Goal: Information Seeking & Learning: Learn about a topic

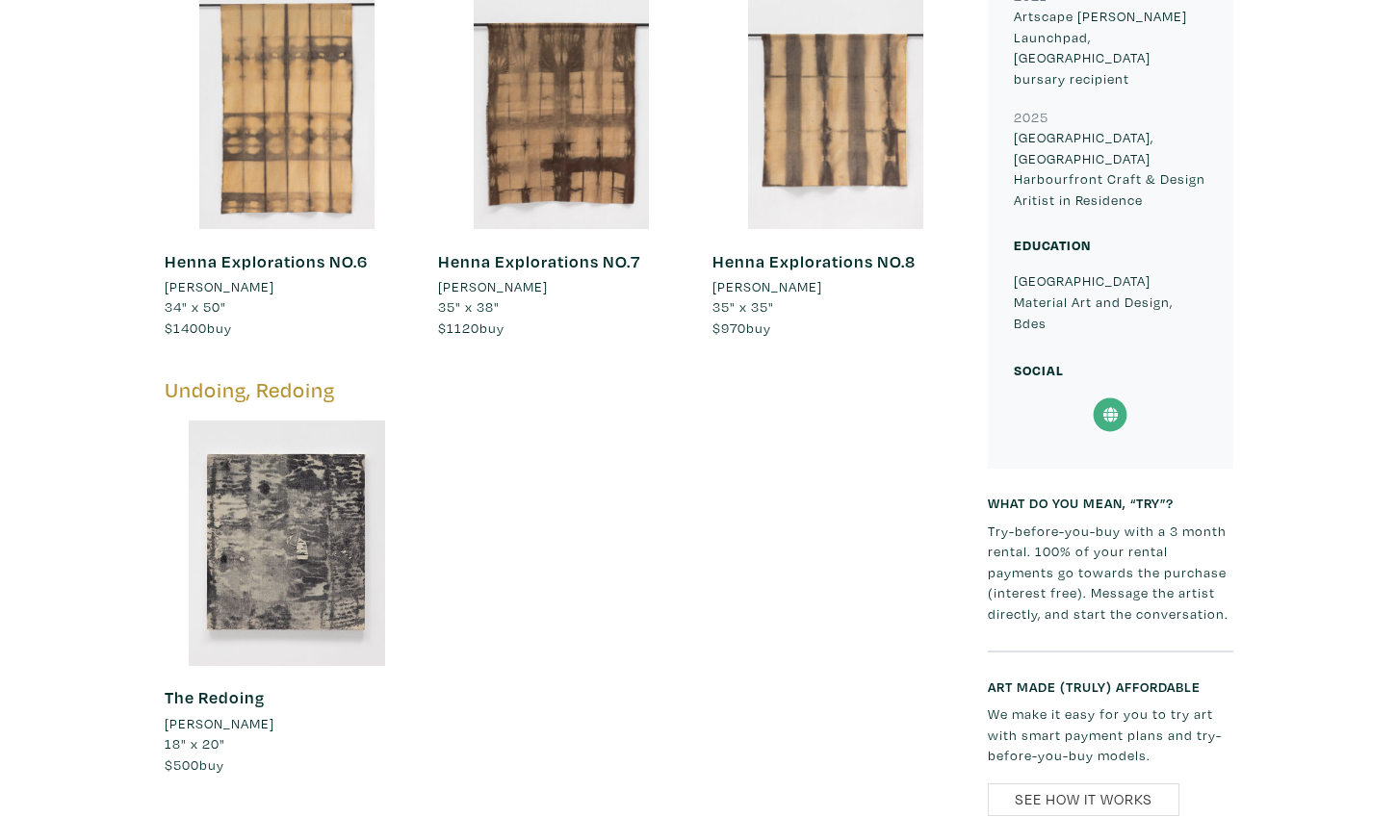
scroll to position [1421, 0]
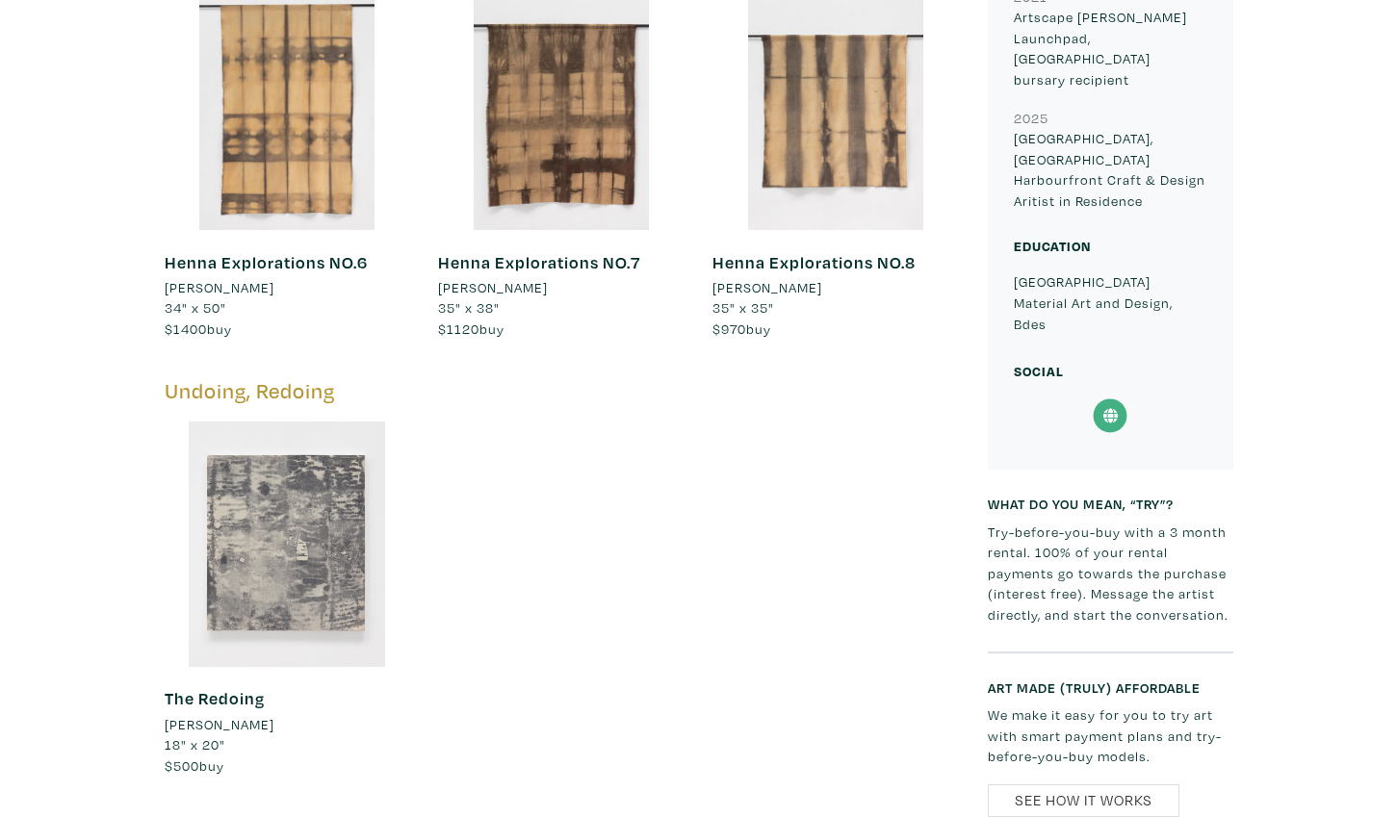
click at [342, 492] on div at bounding box center [288, 545] width 246 height 246
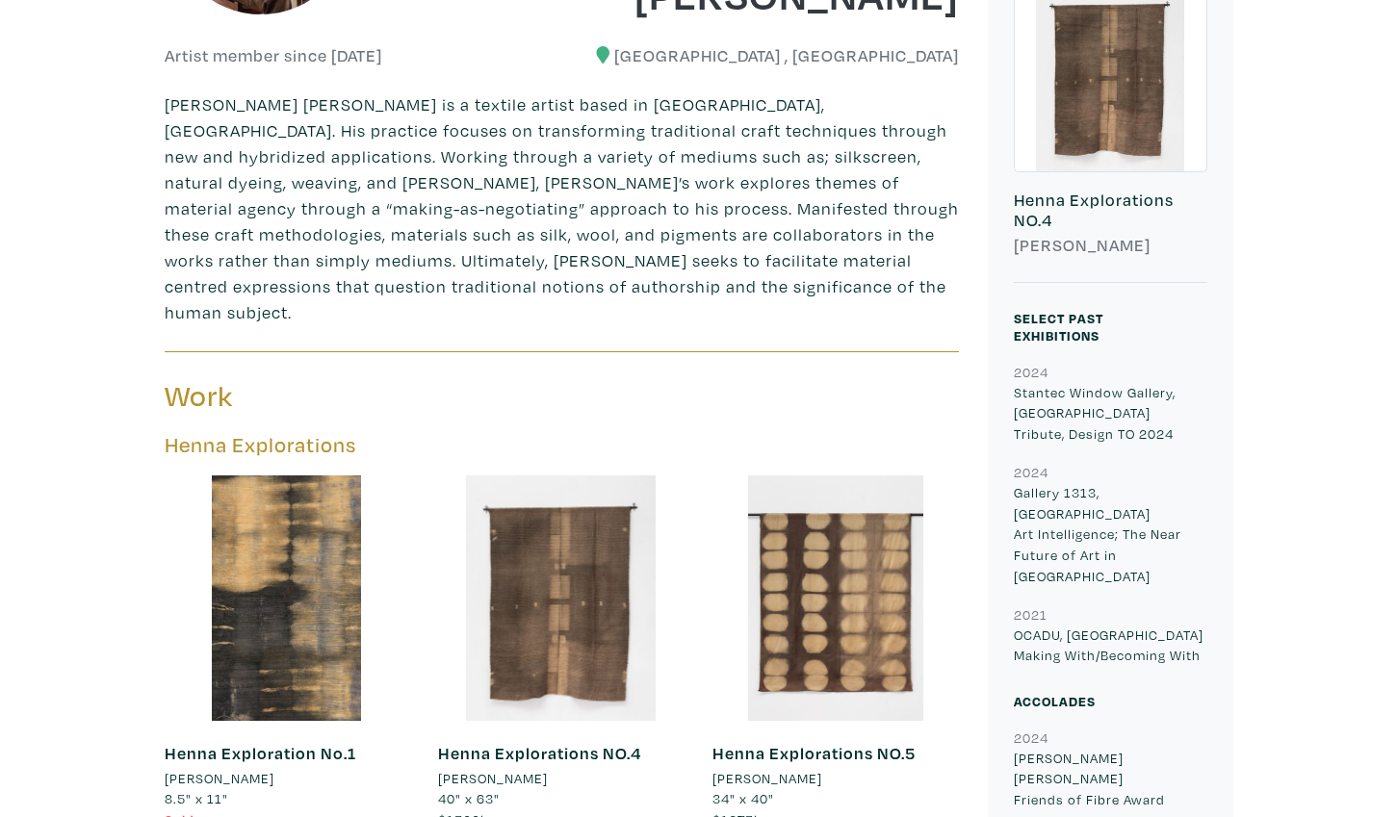
scroll to position [234, 0]
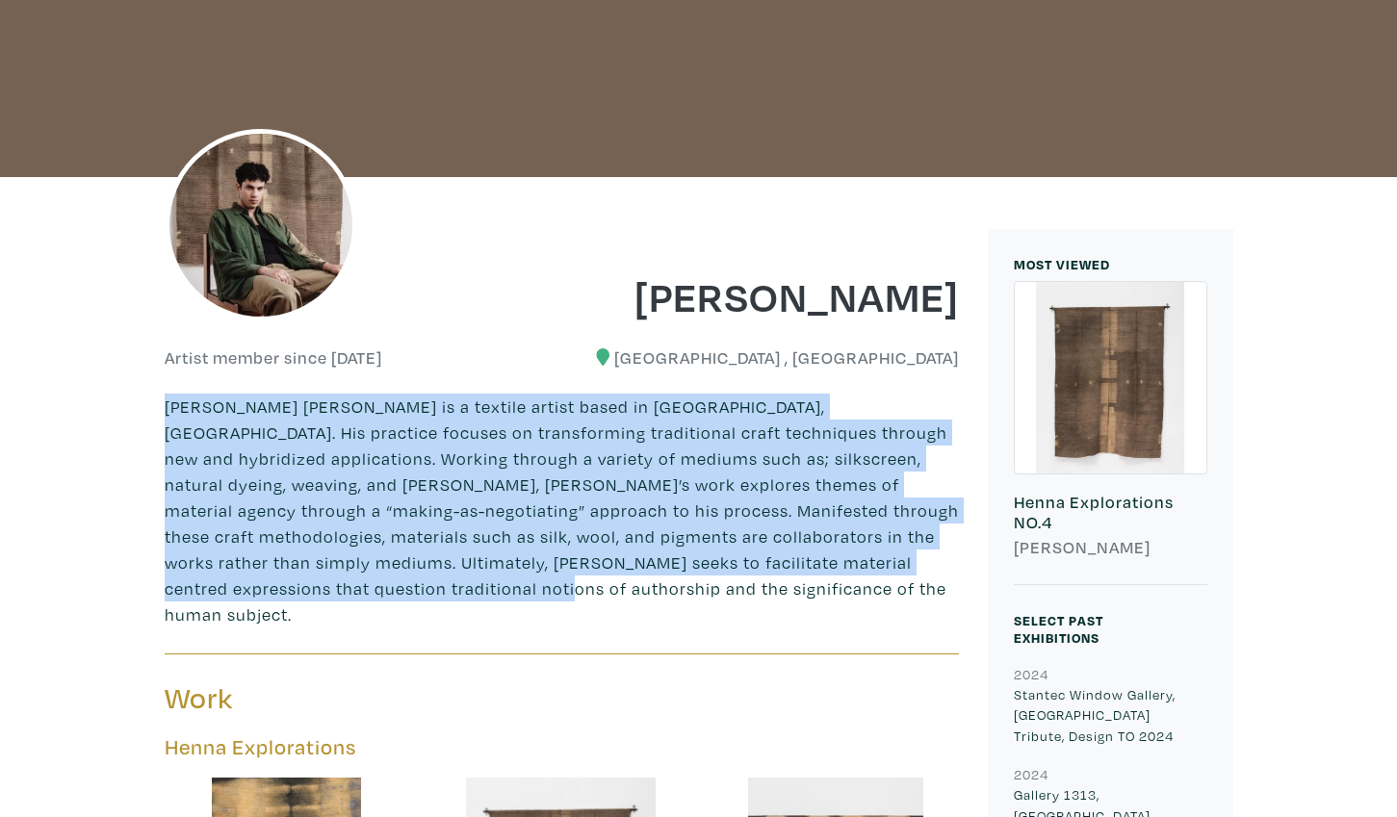
drag, startPoint x: 354, startPoint y: 598, endPoint x: 122, endPoint y: 390, distance: 311.6
copy p "Omar Tarek Zayed is a textile artist based in Toronto, ON. His practice focuses…"
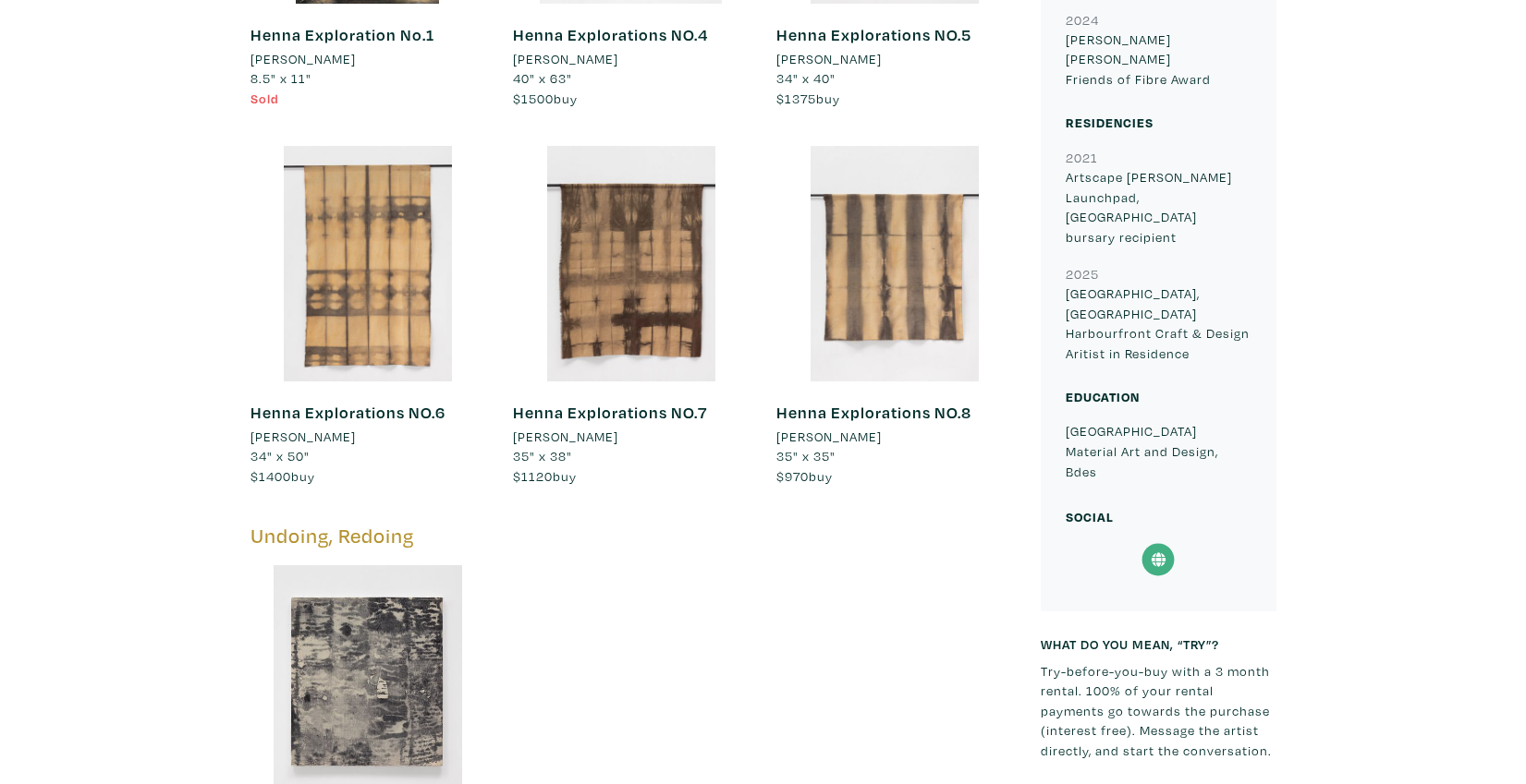
scroll to position [1392, 0]
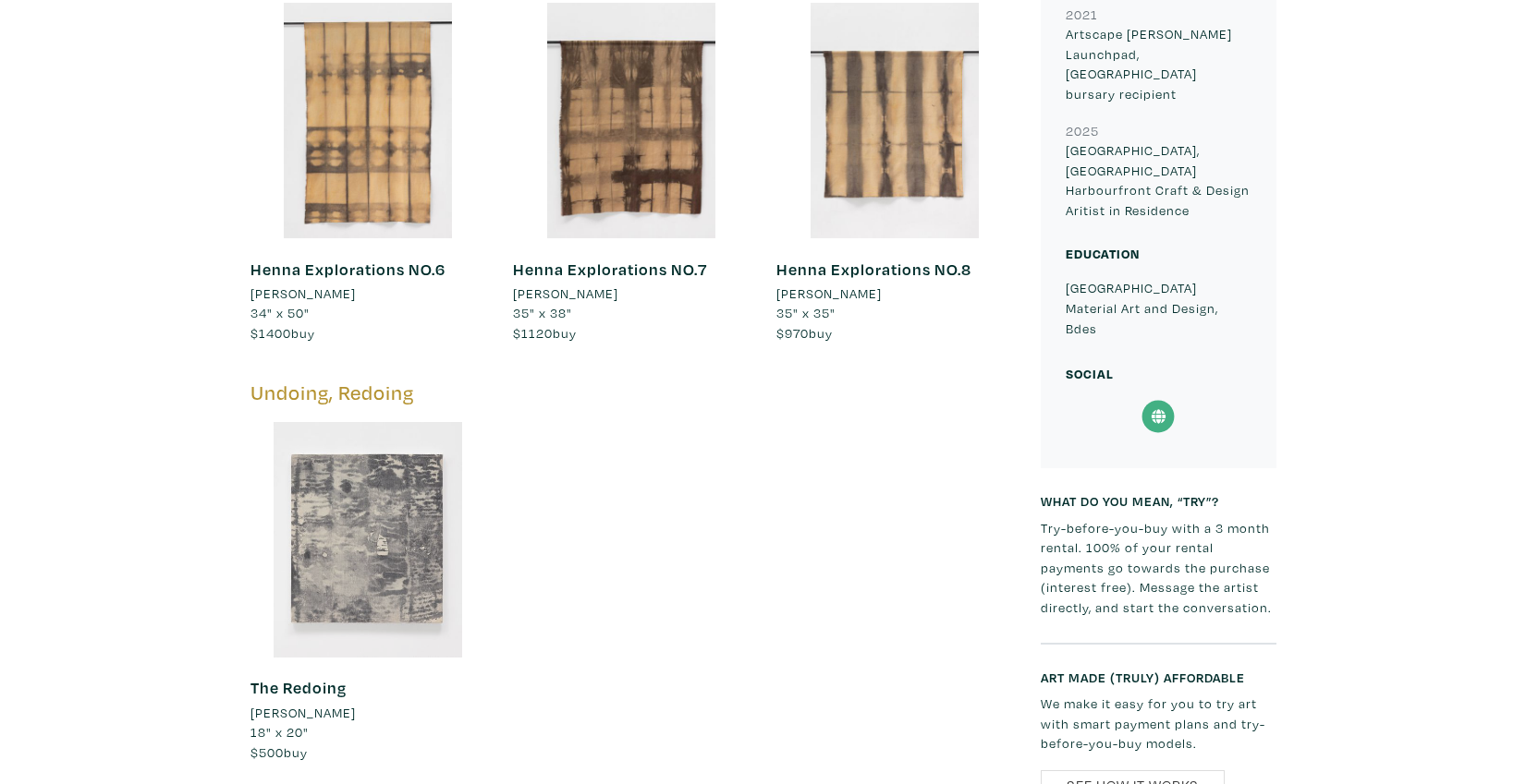
click at [397, 564] on div at bounding box center [369, 540] width 236 height 236
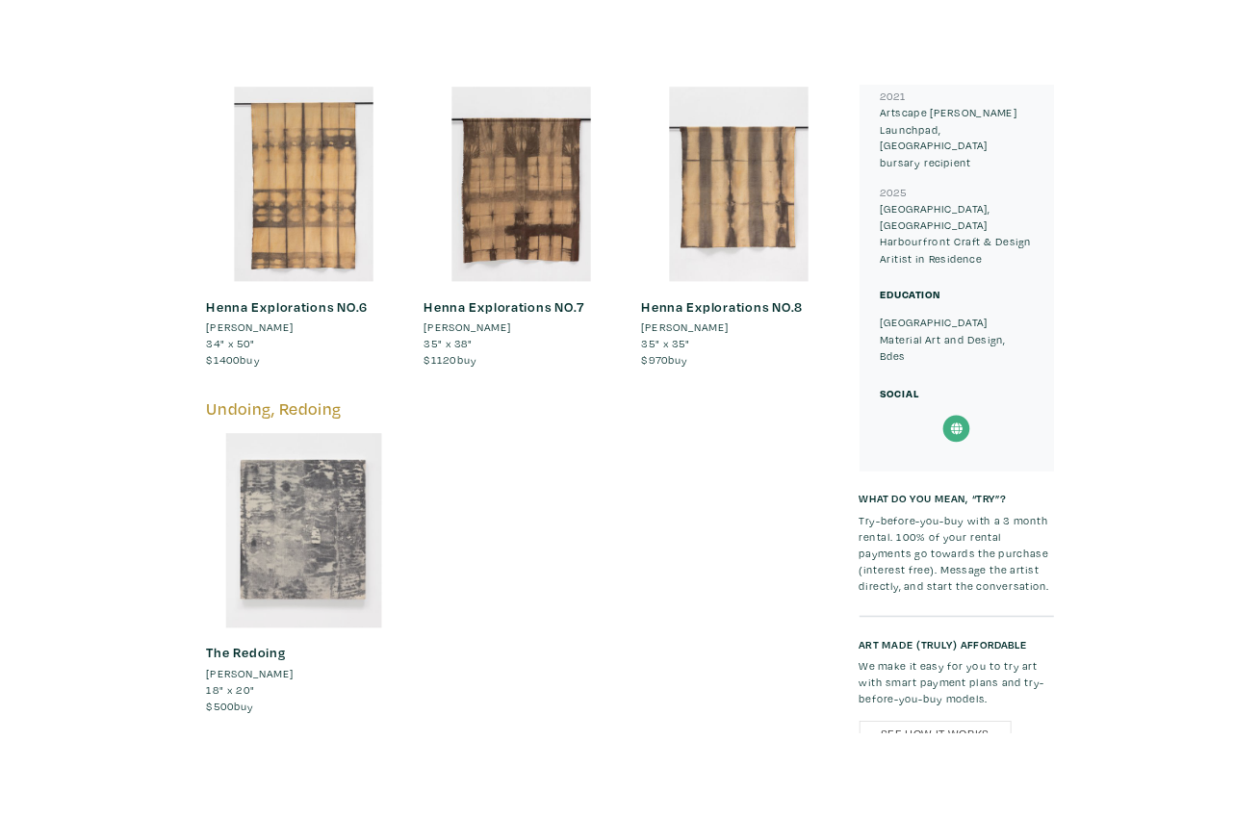
scroll to position [1368, 0]
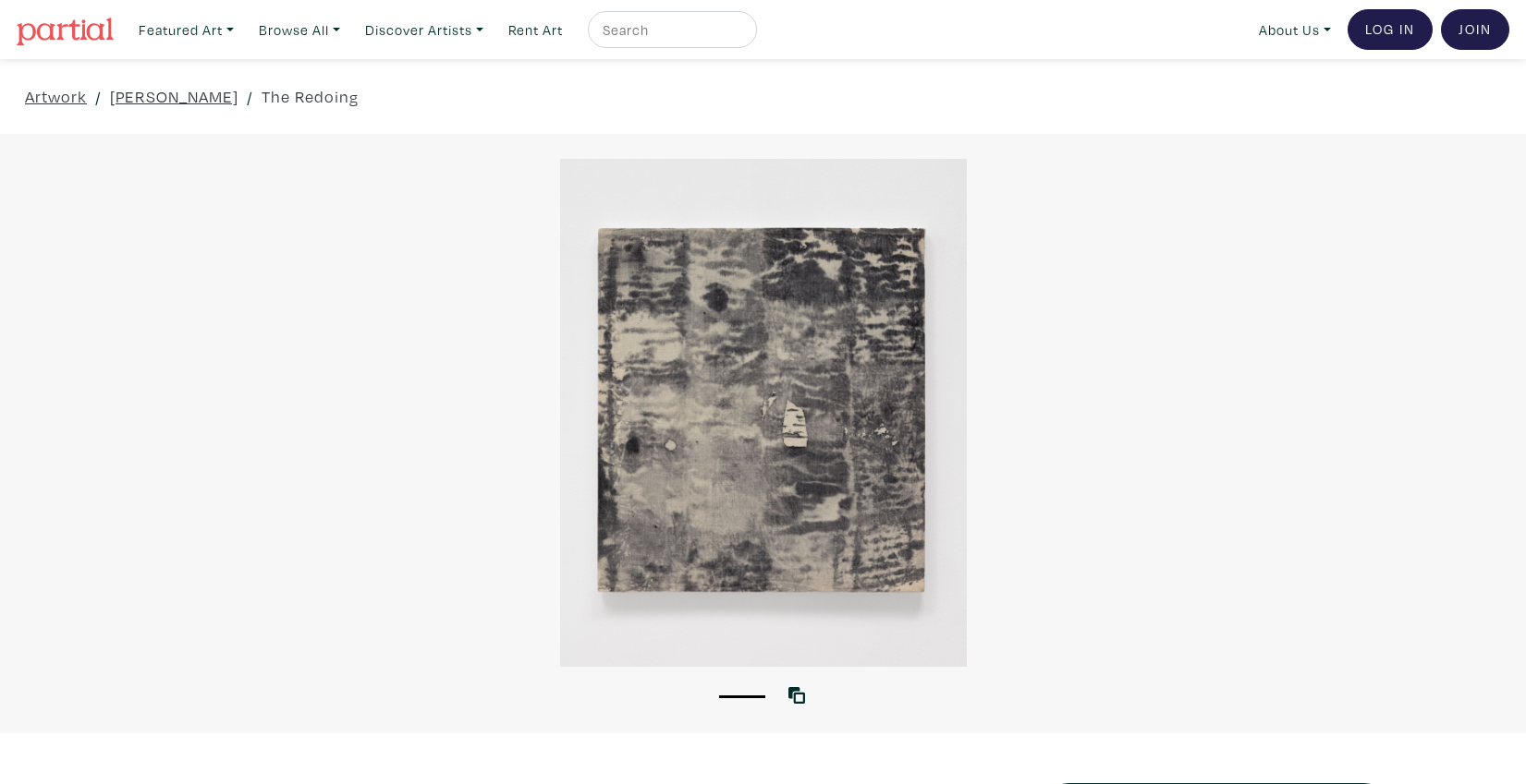
click at [680, 592] on div at bounding box center [763, 414] width 1526 height 509
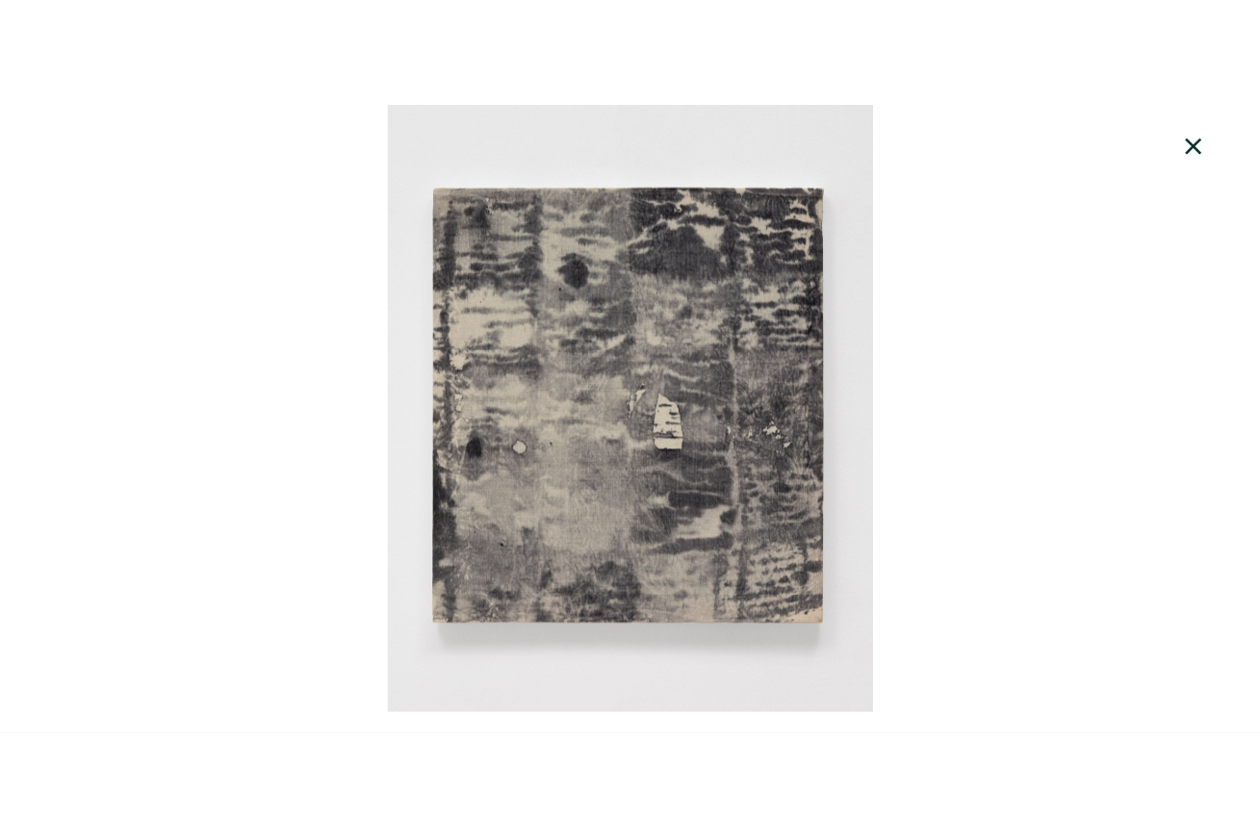
scroll to position [326, 0]
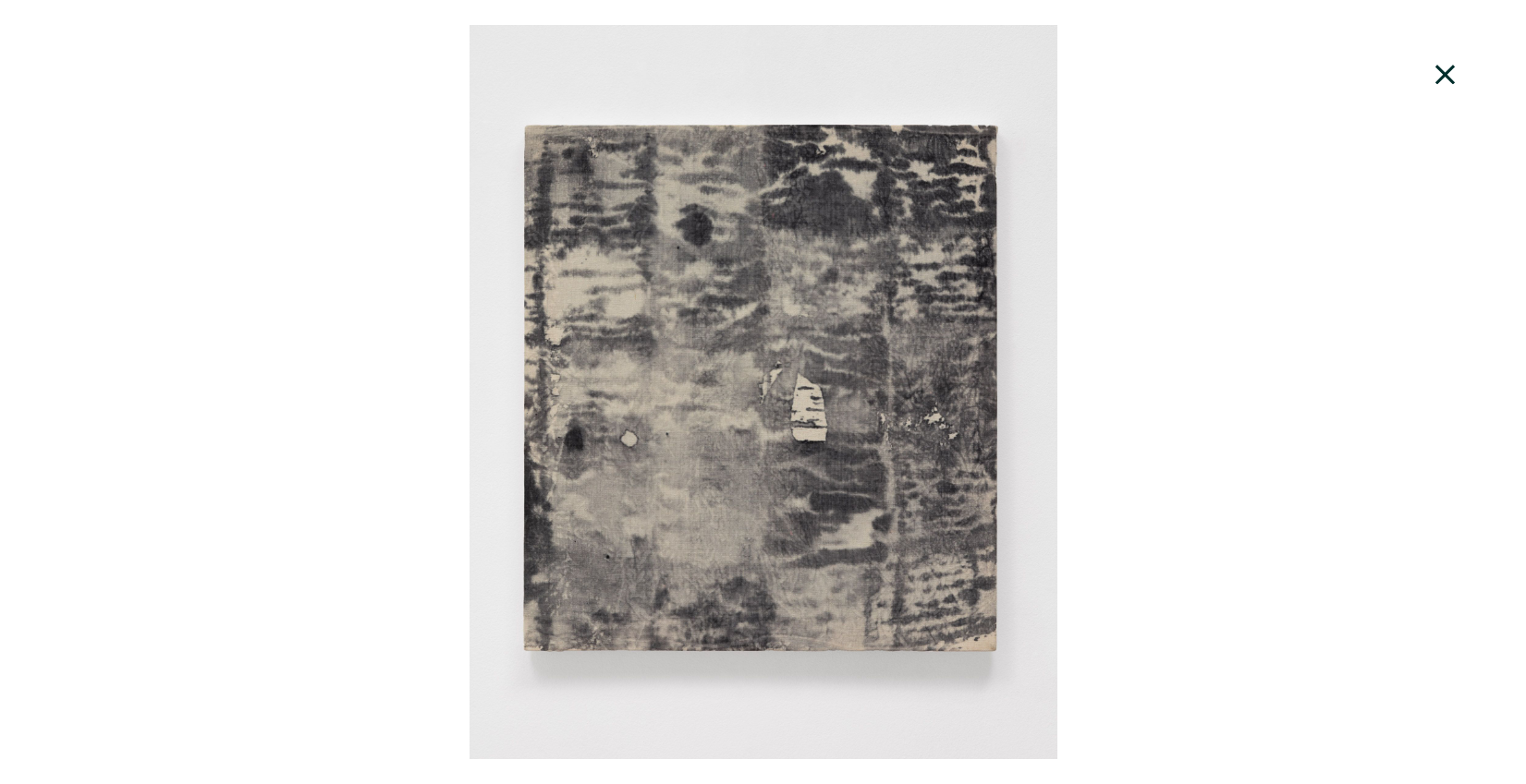
click at [1247, 367] on div at bounding box center [763, 392] width 1526 height 734
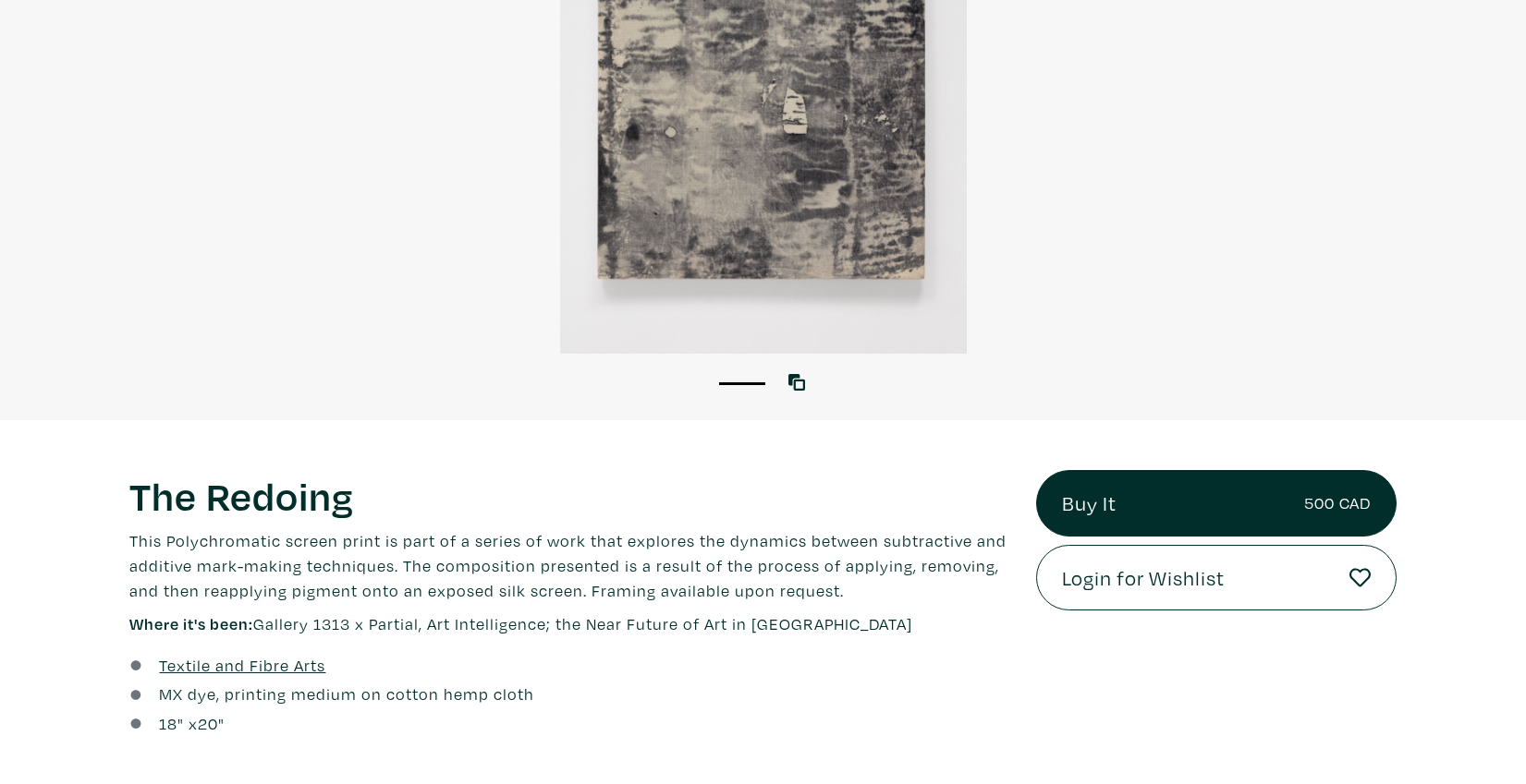
copy div "The Redoing Lorem ipsum dolor sit amet, consectetur adipiscing elit. Ut bibendu…"
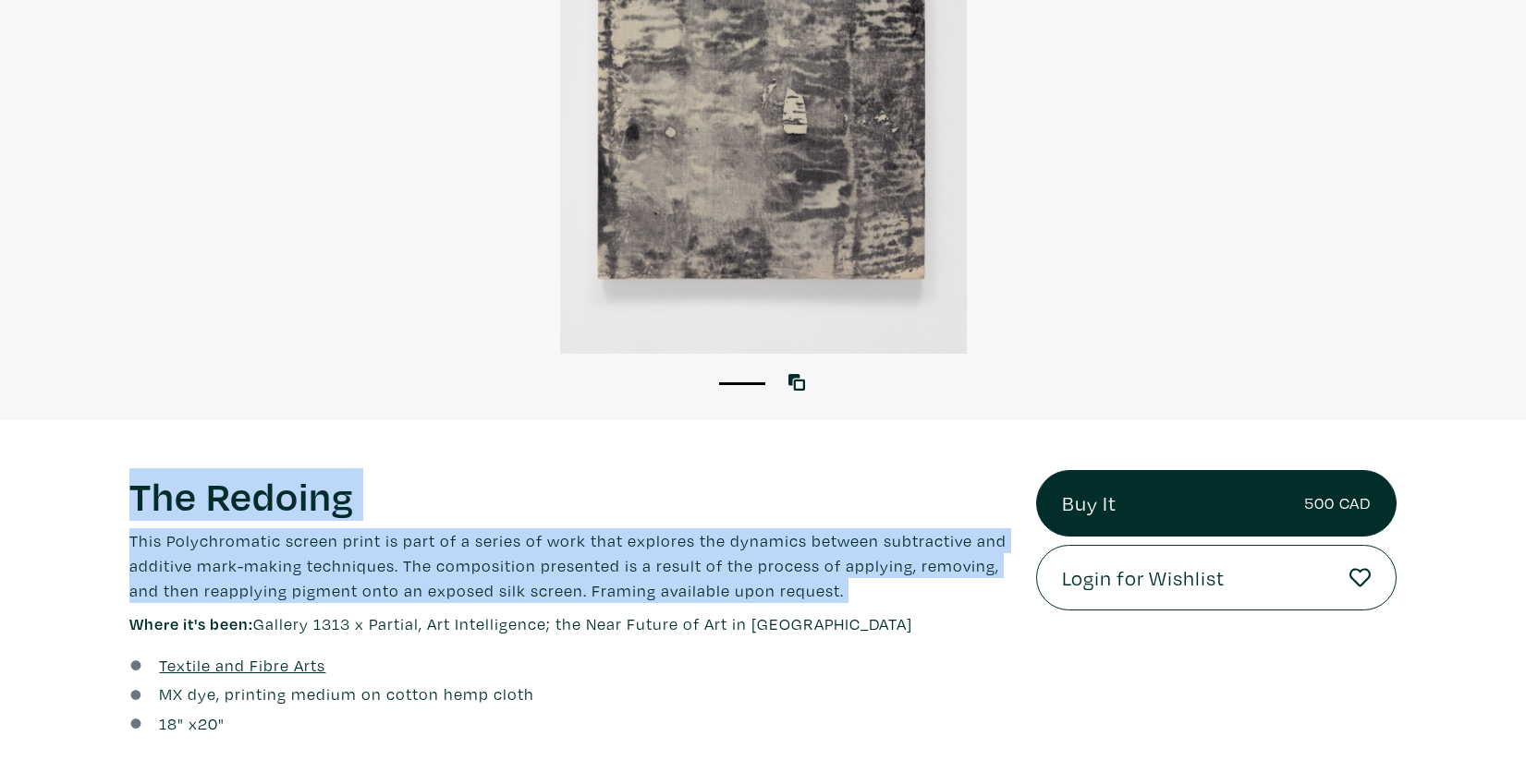
drag, startPoint x: 136, startPoint y: 501, endPoint x: 619, endPoint y: 609, distance: 494.9
click at [619, 609] on div "The Redoing Lorem ipsum dolor sit amet, consectetur adipiscing elit. Ut bibendu…" at bounding box center [569, 553] width 879 height 166
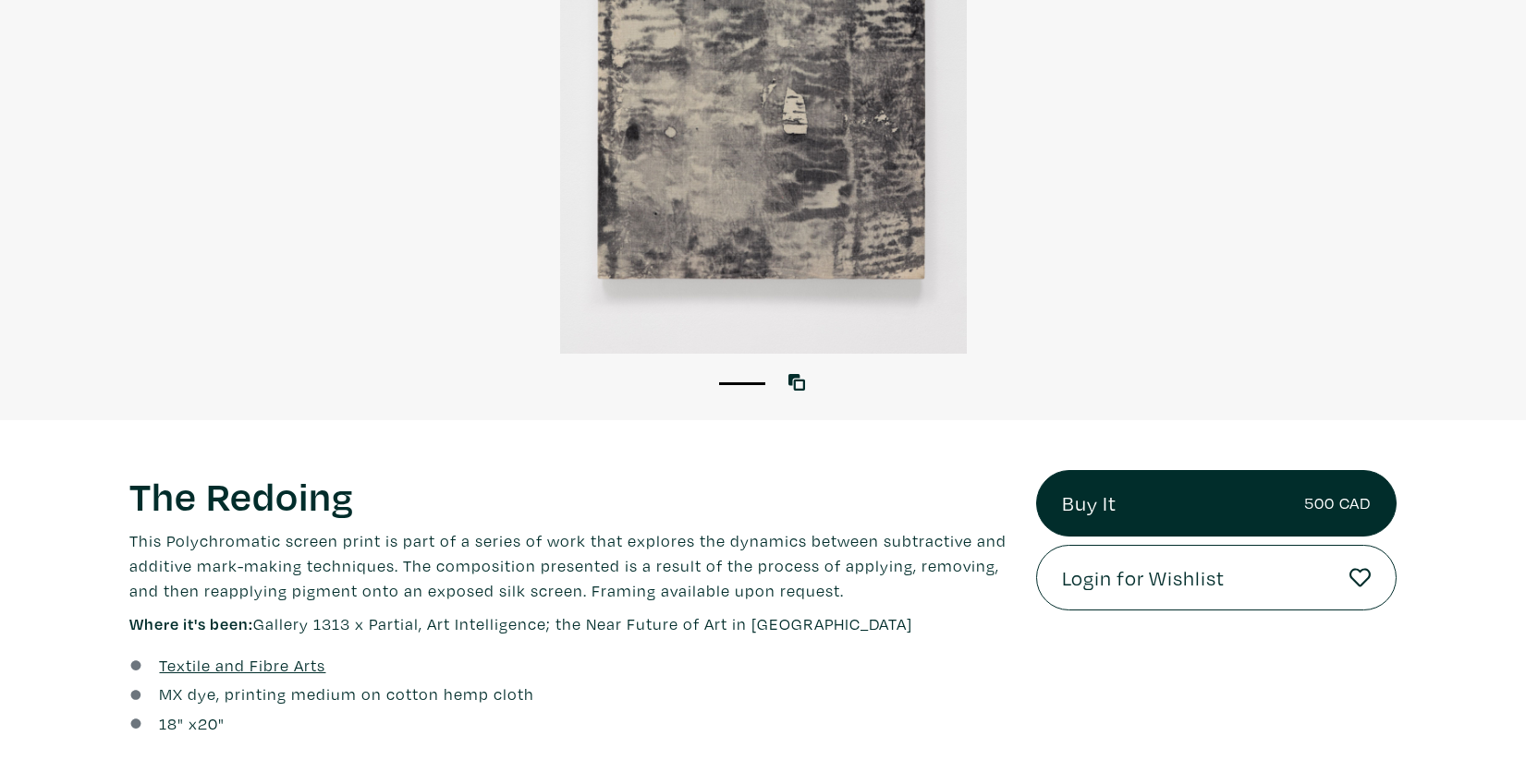
click at [619, 609] on div "The Redoing Lorem ipsum dolor sit amet, consectetur adipiscing elit. Ut bibendu…" at bounding box center [569, 553] width 879 height 166
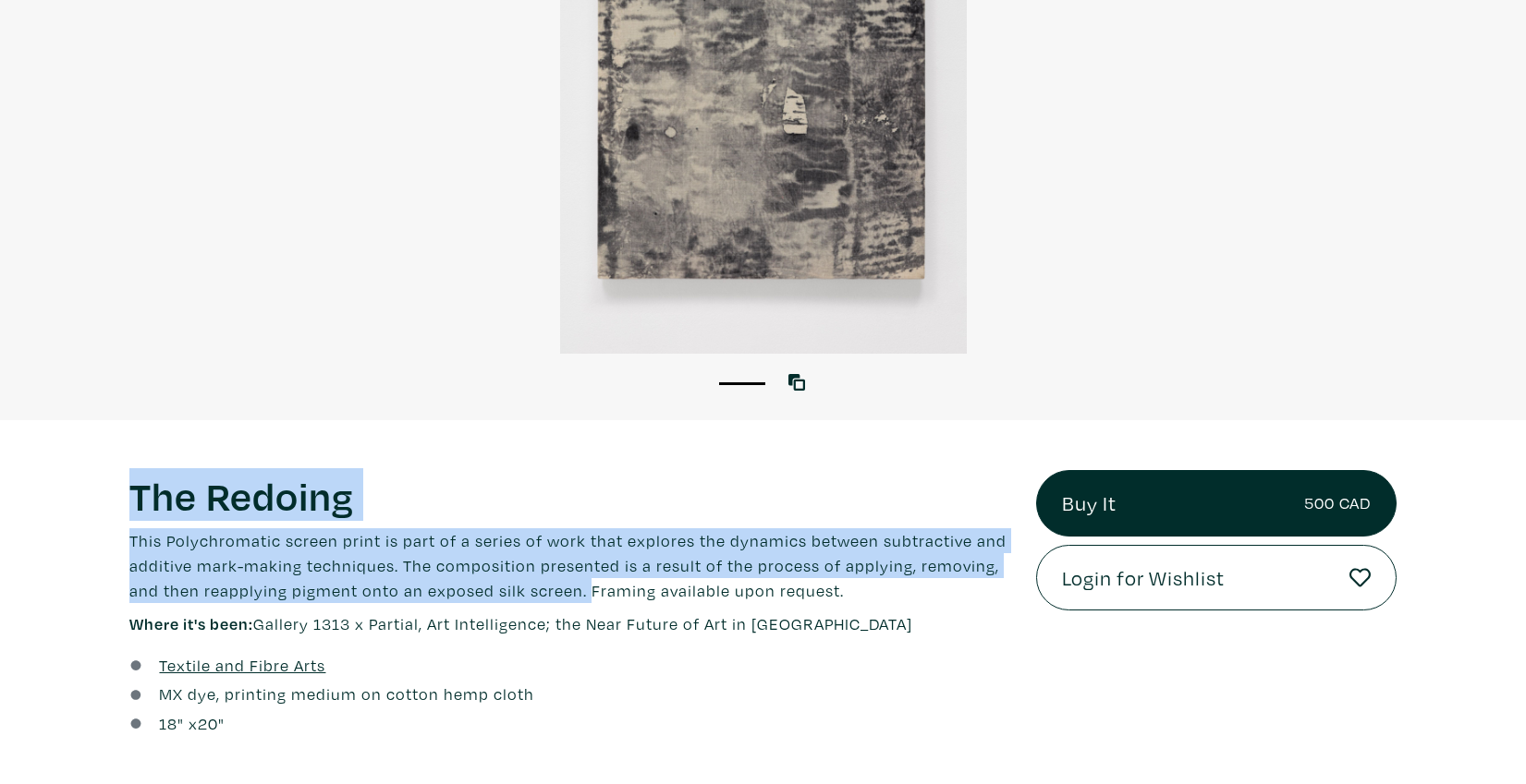
drag, startPoint x: 580, startPoint y: 592, endPoint x: 111, endPoint y: 497, distance: 478.5
copy div "View with WallSpacer AR The Redoing Lorem ipsum dolor sit amet, consectetur adi…"
